Goal: Task Accomplishment & Management: Manage account settings

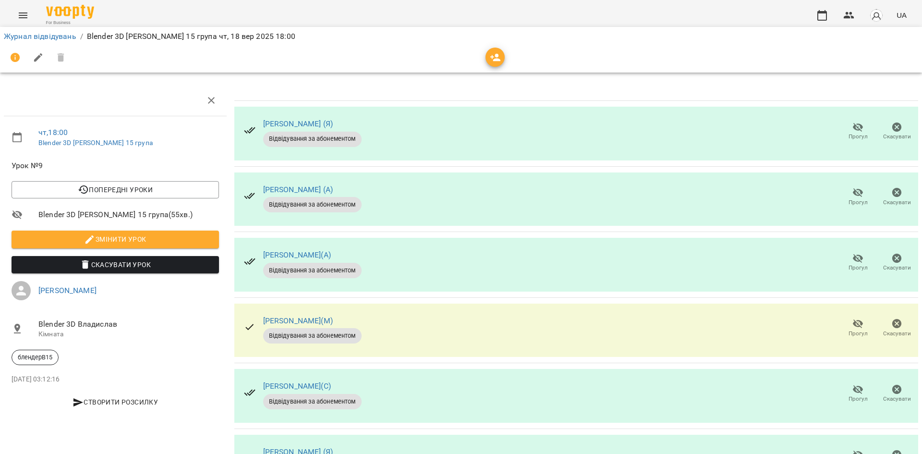
scroll to position [55, 0]
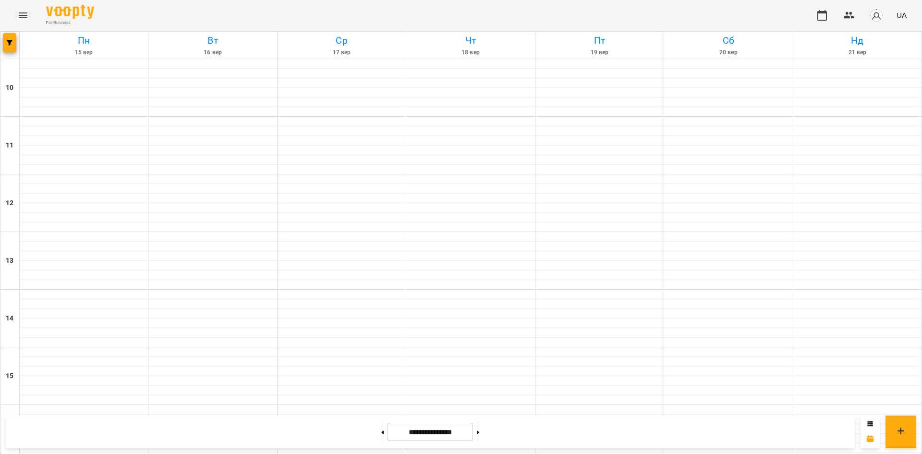
scroll to position [397, 0]
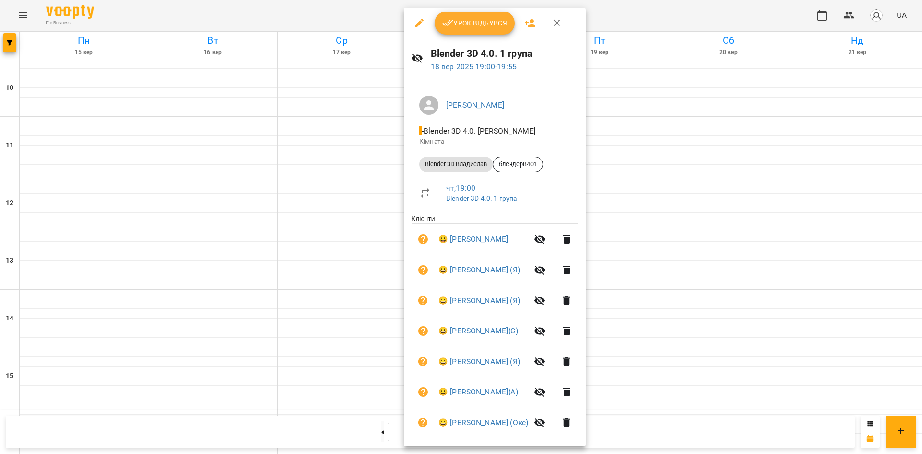
click at [571, 88] on ul "[PERSON_NAME] - Blender 3D 4.0. [PERSON_NAME] Blender 3D [PERSON_NAME] блендерВ…" at bounding box center [494, 151] width 167 height 126
drag, startPoint x: 749, startPoint y: 161, endPoint x: 668, endPoint y: 140, distance: 84.4
click at [750, 162] on div at bounding box center [461, 227] width 922 height 454
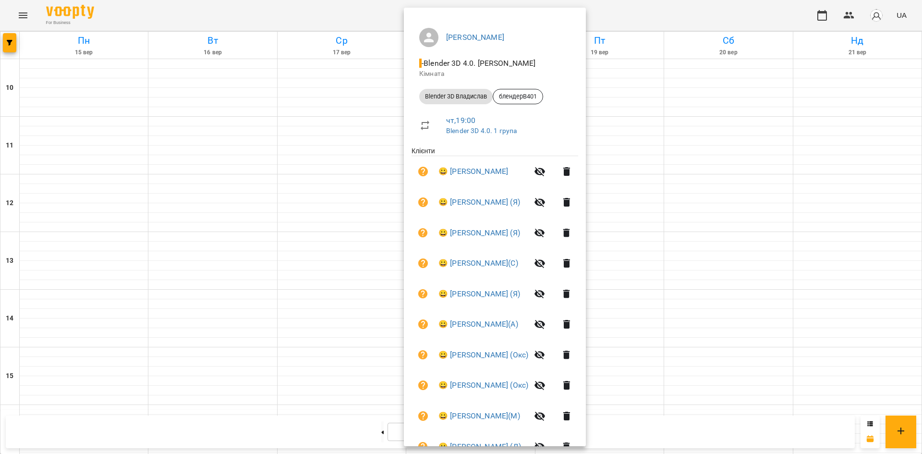
scroll to position [0, 0]
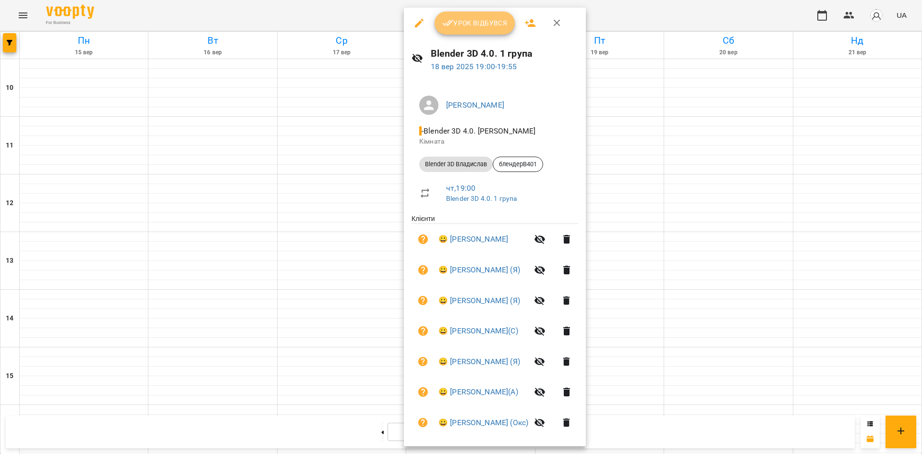
click at [498, 29] on span "Урок відбувся" at bounding box center [474, 23] width 65 height 12
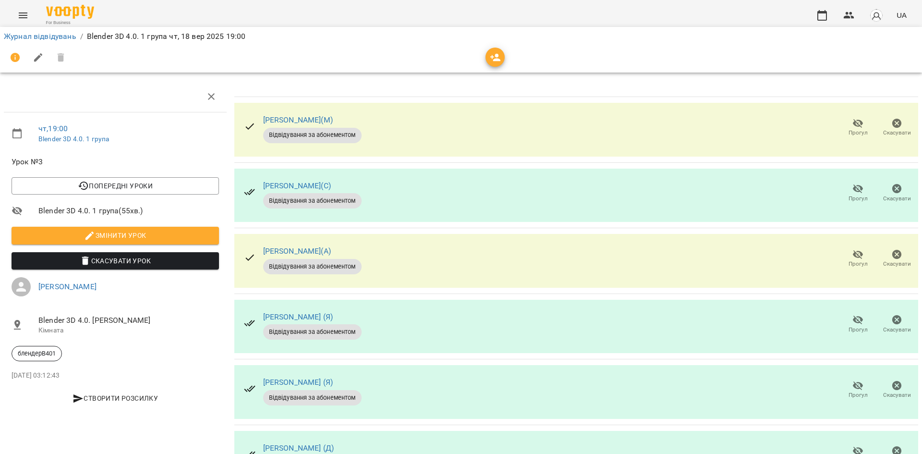
scroll to position [192, 0]
click at [852, 380] on icon "button" at bounding box center [858, 386] width 12 height 12
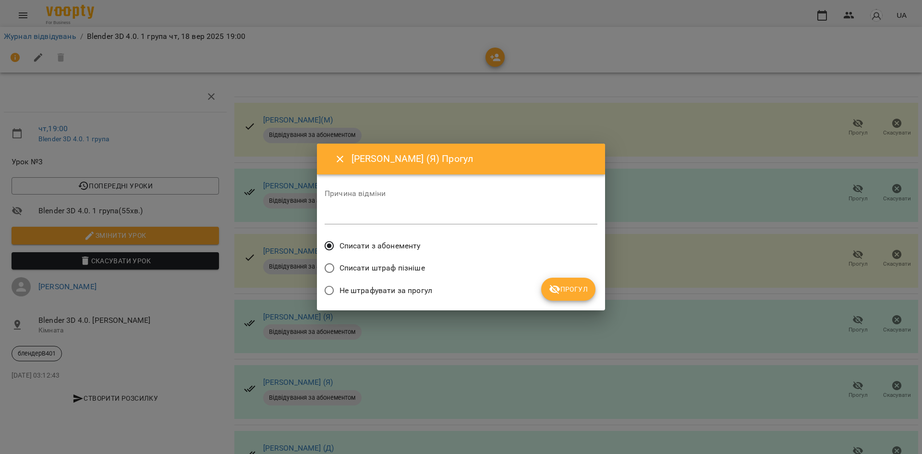
click at [405, 241] on span "Списати з абонементу" at bounding box center [379, 246] width 81 height 12
drag, startPoint x: 568, startPoint y: 293, endPoint x: 572, endPoint y: 265, distance: 28.5
click at [569, 293] on span "Прогул" at bounding box center [568, 289] width 39 height 12
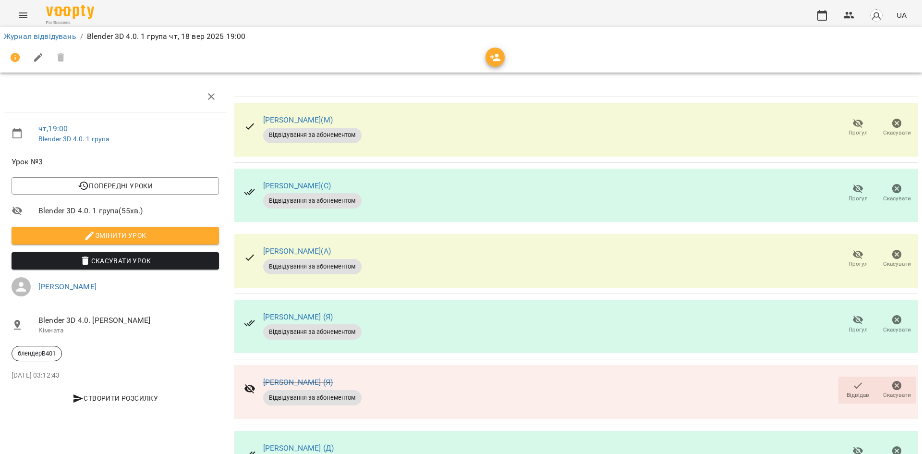
scroll to position [288, 0]
click at [851, 453] on span "Прогул" at bounding box center [857, 461] width 19 height 8
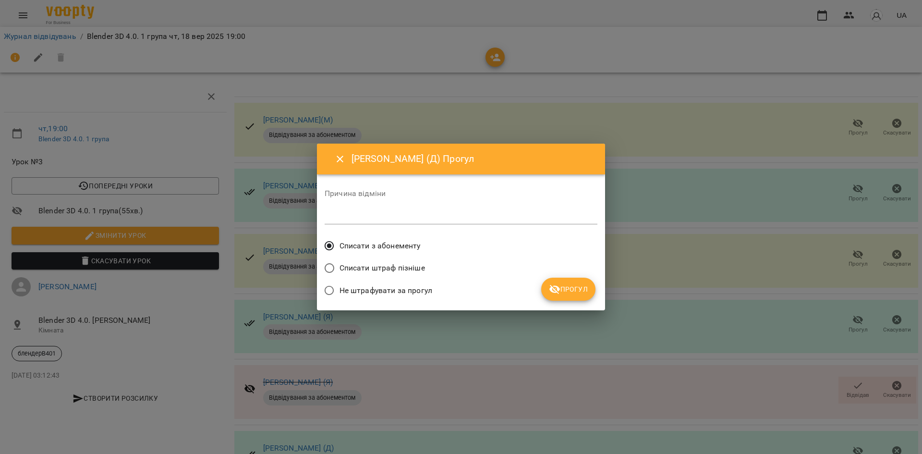
click at [343, 156] on icon "Close" at bounding box center [340, 159] width 12 height 12
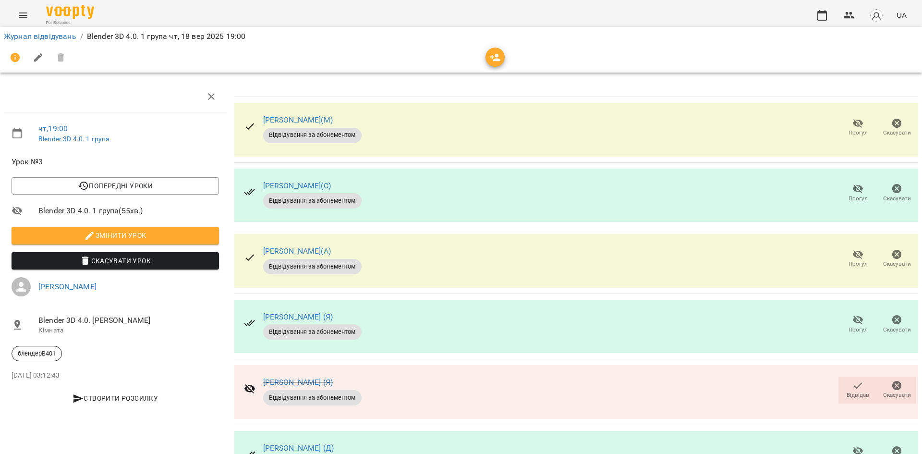
scroll to position [192, 0]
drag, startPoint x: 351, startPoint y: 192, endPoint x: 260, endPoint y: 194, distance: 91.7
click at [260, 367] on div "[PERSON_NAME] (Я) Відвідування за абонементом" at bounding box center [302, 390] width 133 height 46
click at [441, 365] on div "[PERSON_NAME] (Я) Відвідування за абонементом Відвідав [GEOGRAPHIC_DATA]" at bounding box center [576, 392] width 684 height 54
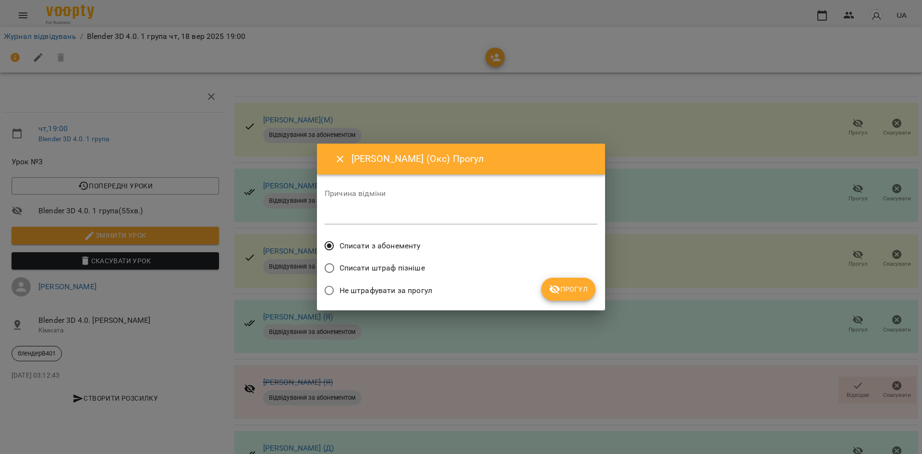
click at [577, 292] on span "Прогул" at bounding box center [568, 289] width 39 height 12
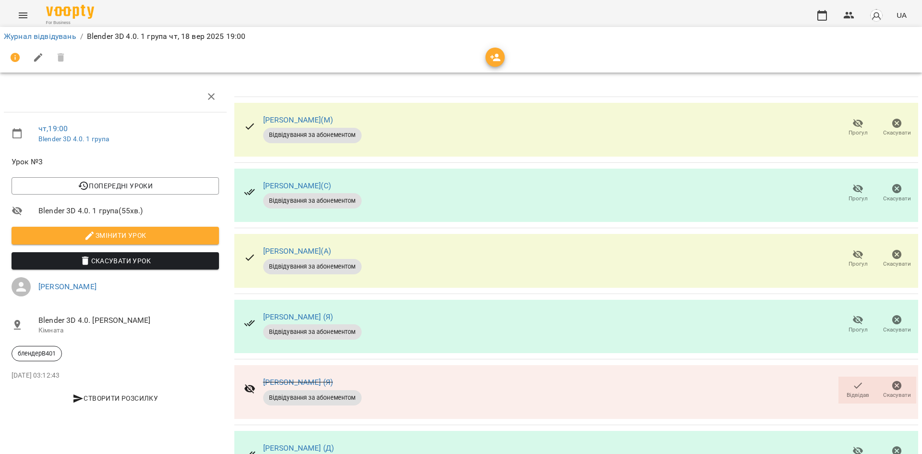
scroll to position [383, 0]
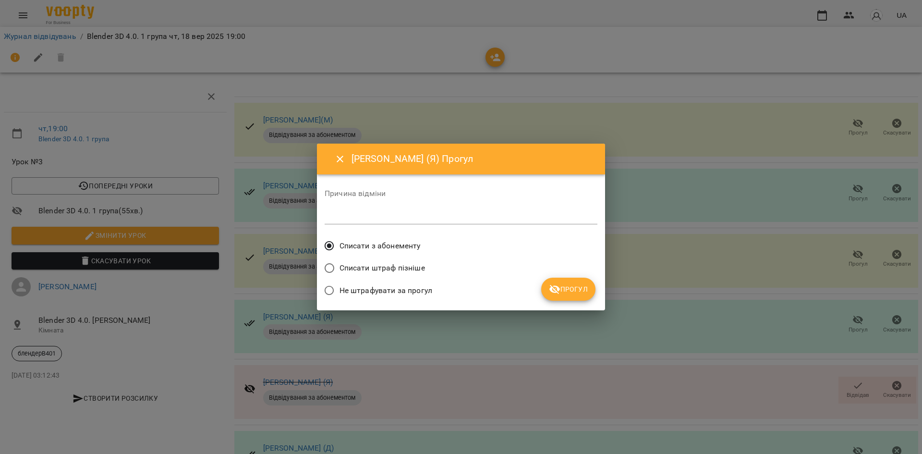
click at [559, 277] on button "Прогул" at bounding box center [568, 288] width 54 height 23
